Goal: Find specific page/section: Find specific page/section

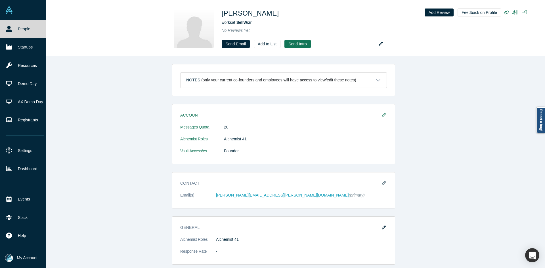
click at [11, 12] on img at bounding box center [9, 10] width 8 height 8
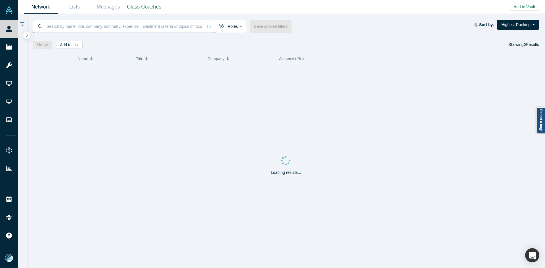
click at [118, 28] on input at bounding box center [124, 26] width 157 height 13
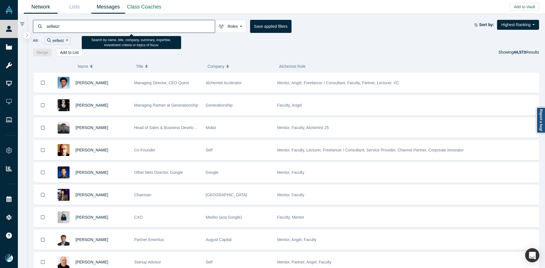
type input "sellwizr"
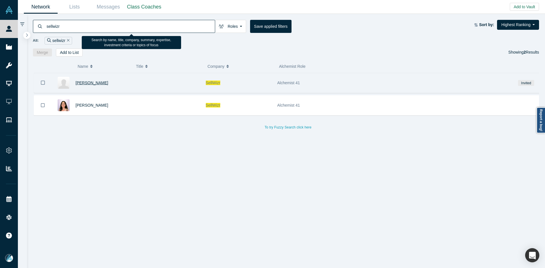
click at [91, 82] on span "Anku Chahal" at bounding box center [91, 83] width 33 height 5
